Goal: Task Accomplishment & Management: Manage account settings

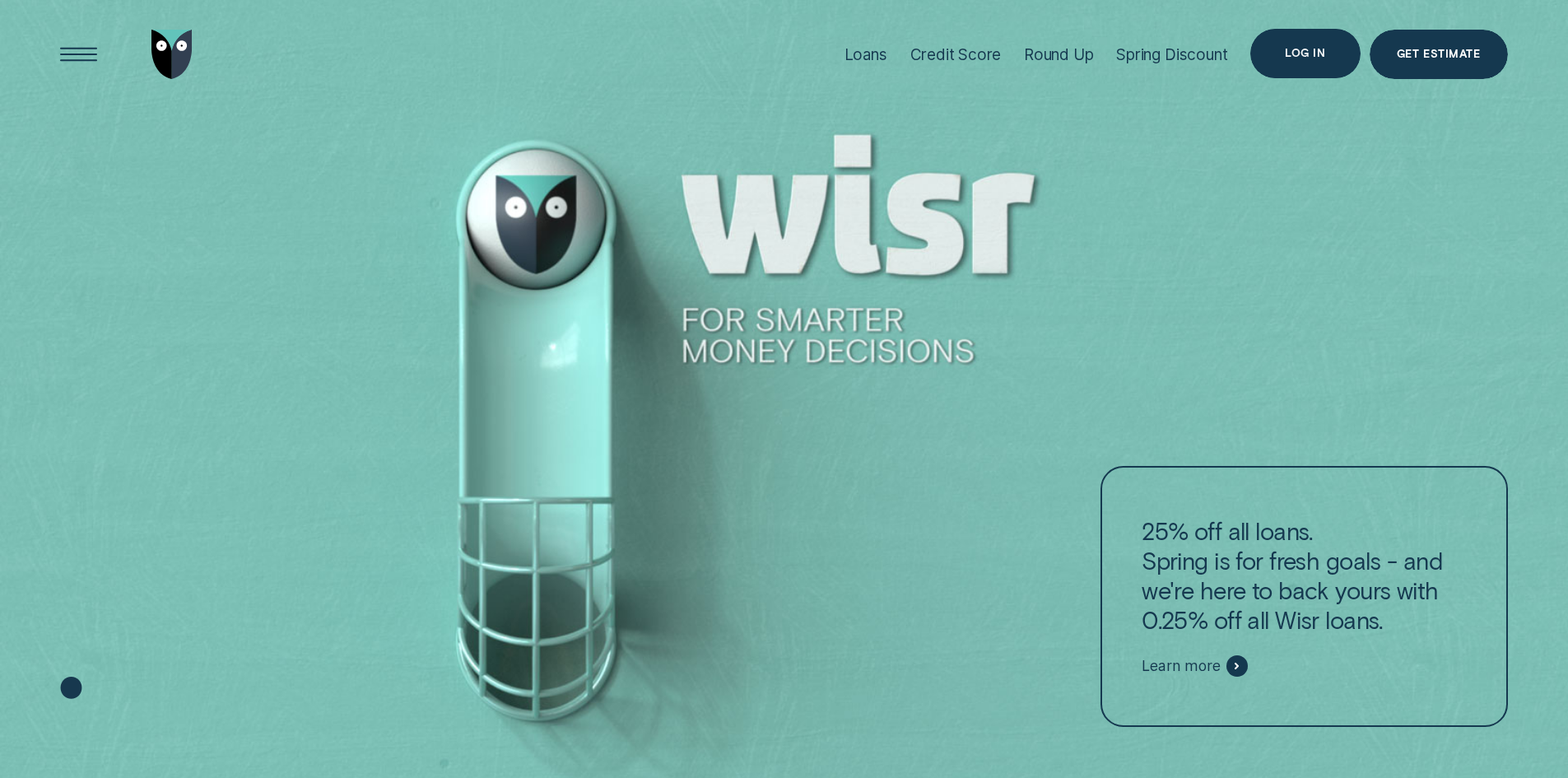
click at [1304, 68] on div "Log in" at bounding box center [1305, 53] width 110 height 50
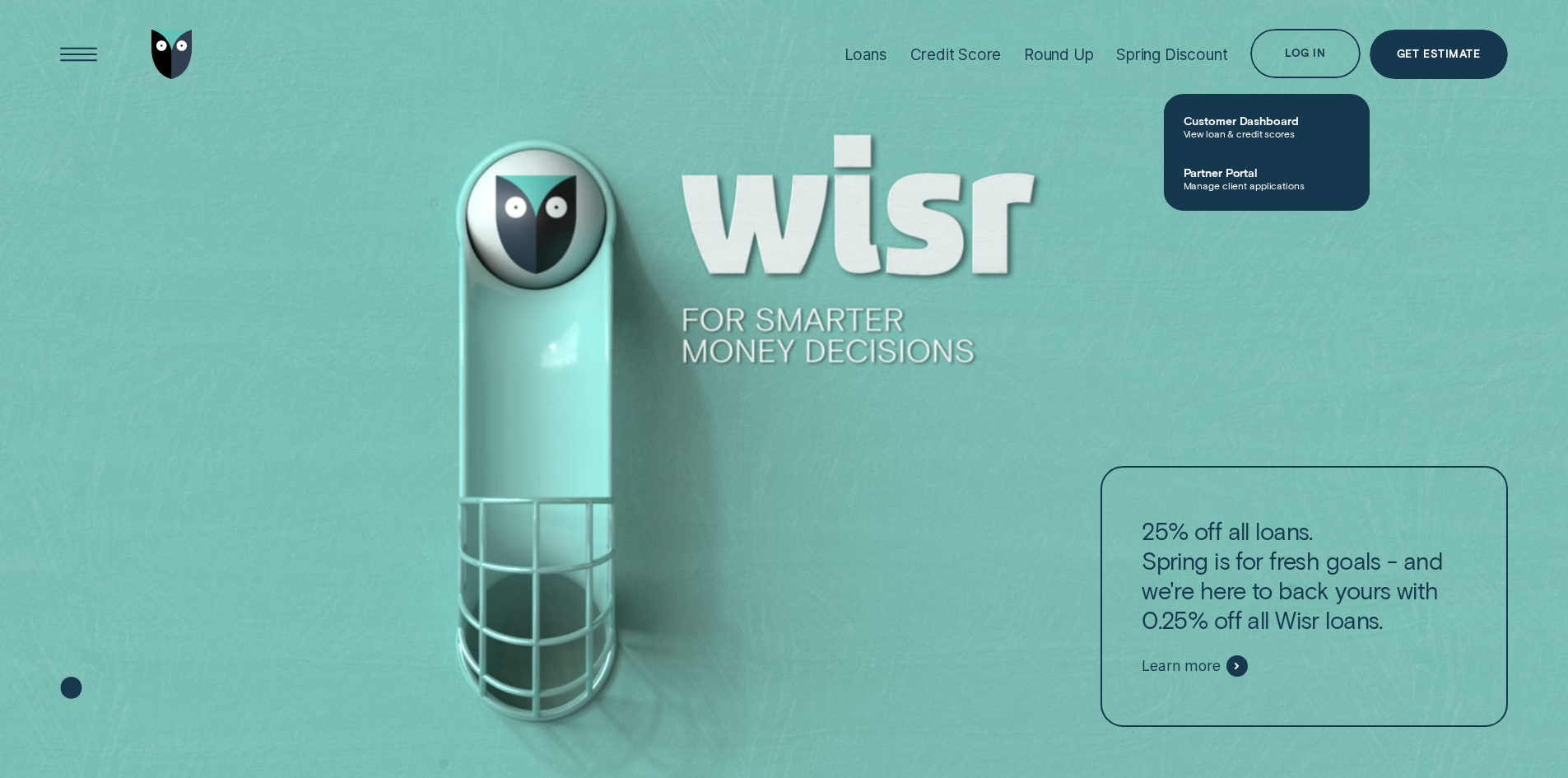
click at [1273, 179] on span "Manage client applications" at bounding box center [1266, 185] width 166 height 11
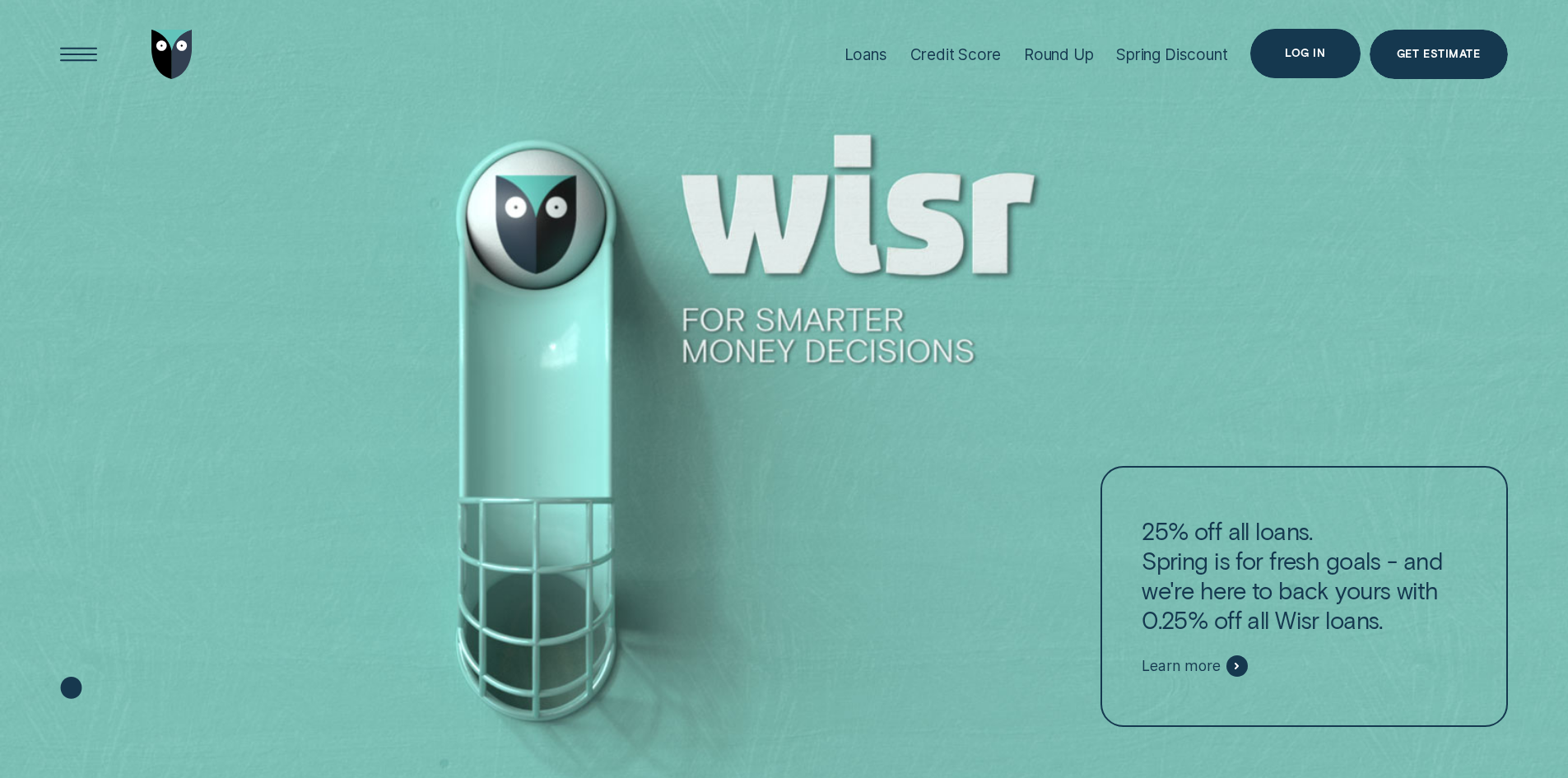
drag, startPoint x: 1293, startPoint y: 51, endPoint x: 1299, endPoint y: 59, distance: 10.0
click at [1299, 59] on div "Log in" at bounding box center [1305, 53] width 110 height 50
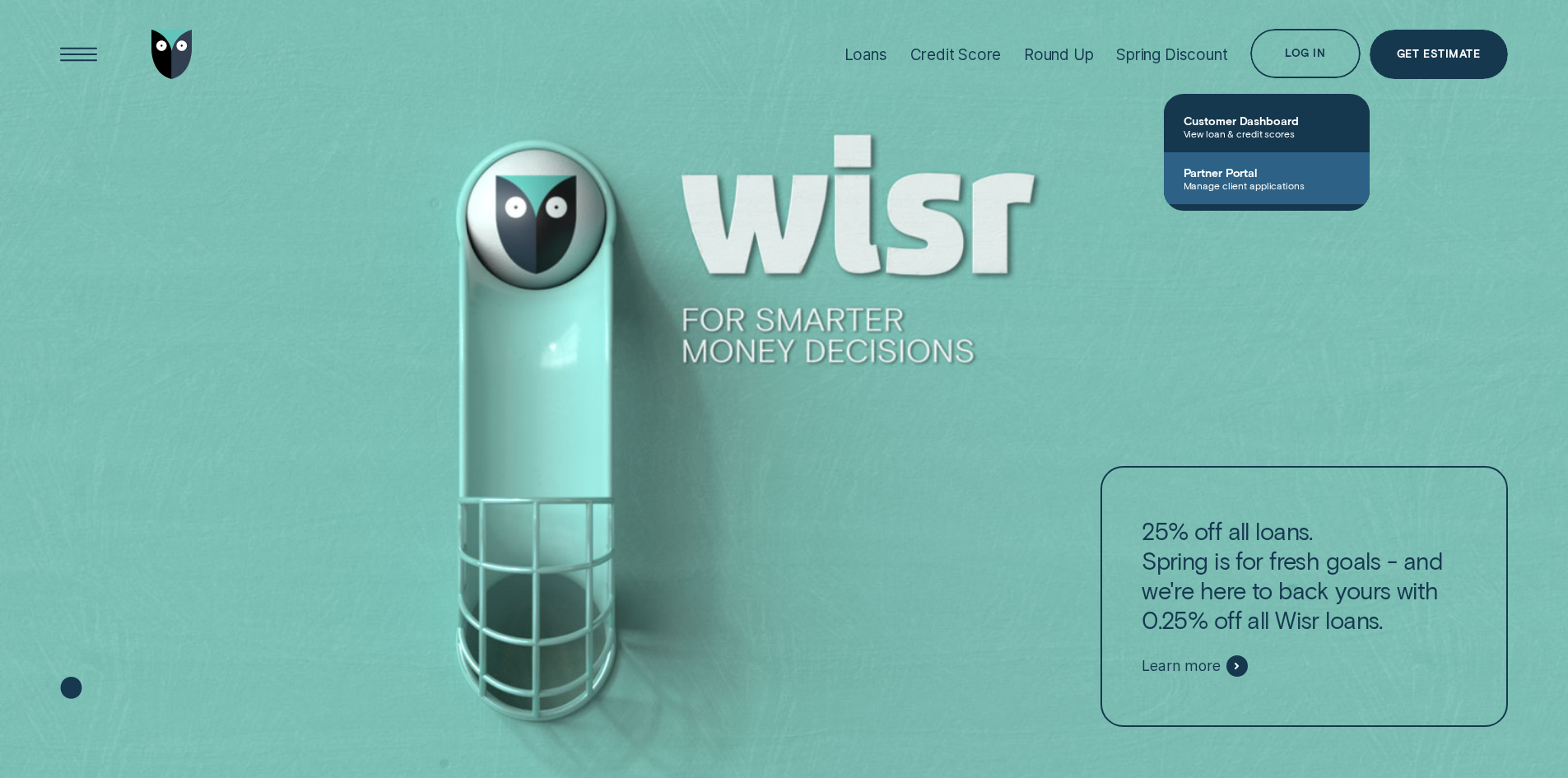
click at [1277, 188] on span "Manage client applications" at bounding box center [1266, 185] width 166 height 11
